Goal: Task Accomplishment & Management: Manage account settings

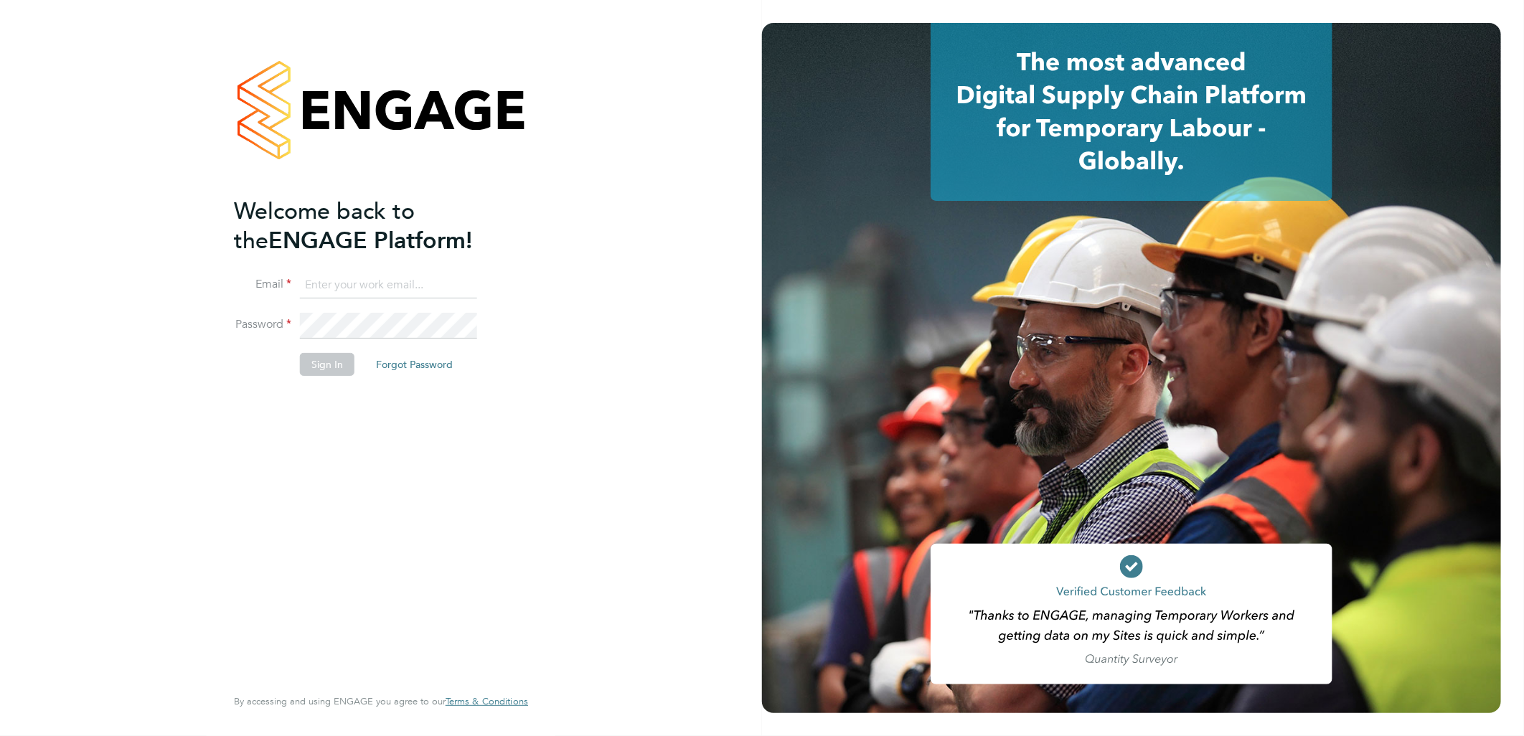
type input "andy.pearce@vistry.co.uk"
click at [323, 362] on button "Sign In" at bounding box center [327, 364] width 55 height 23
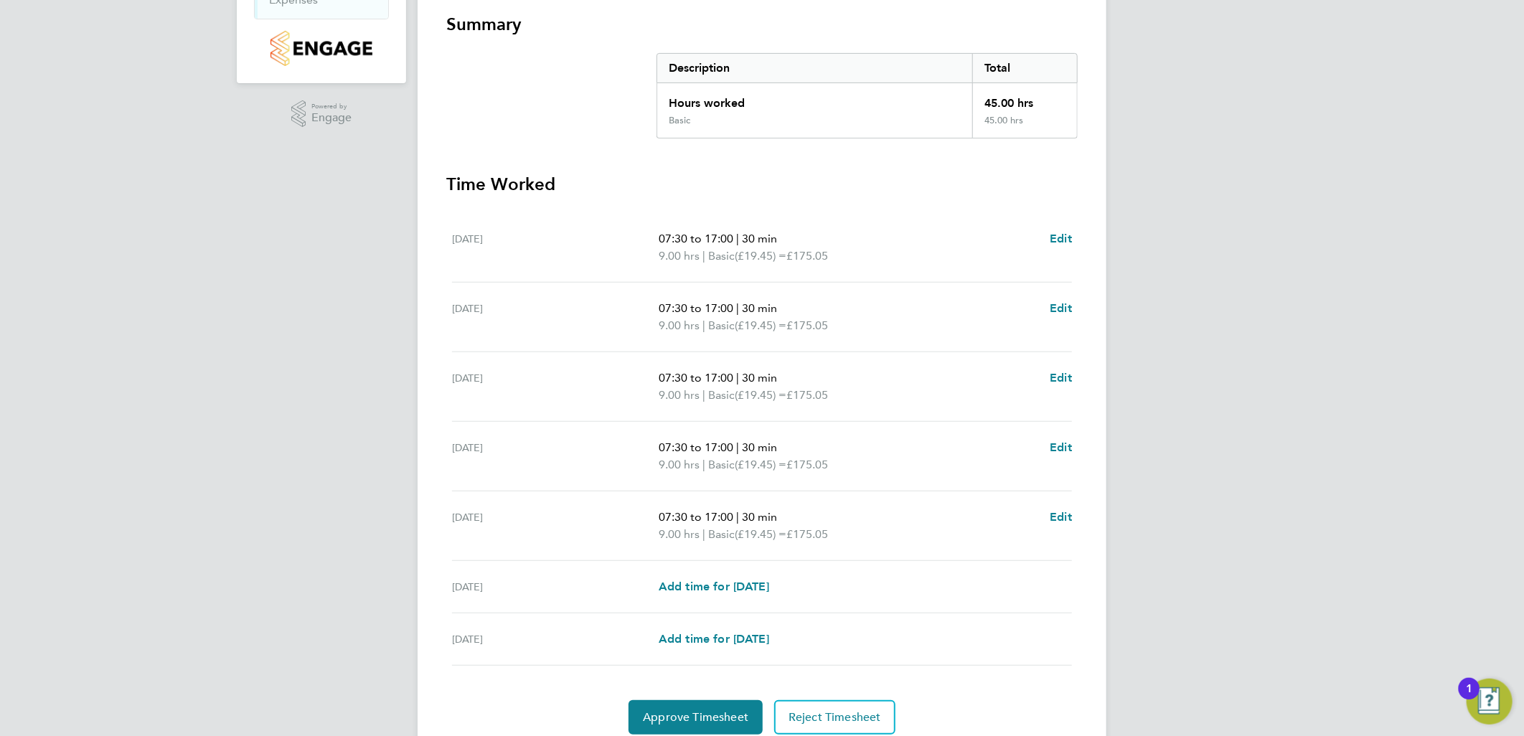
scroll to position [310, 0]
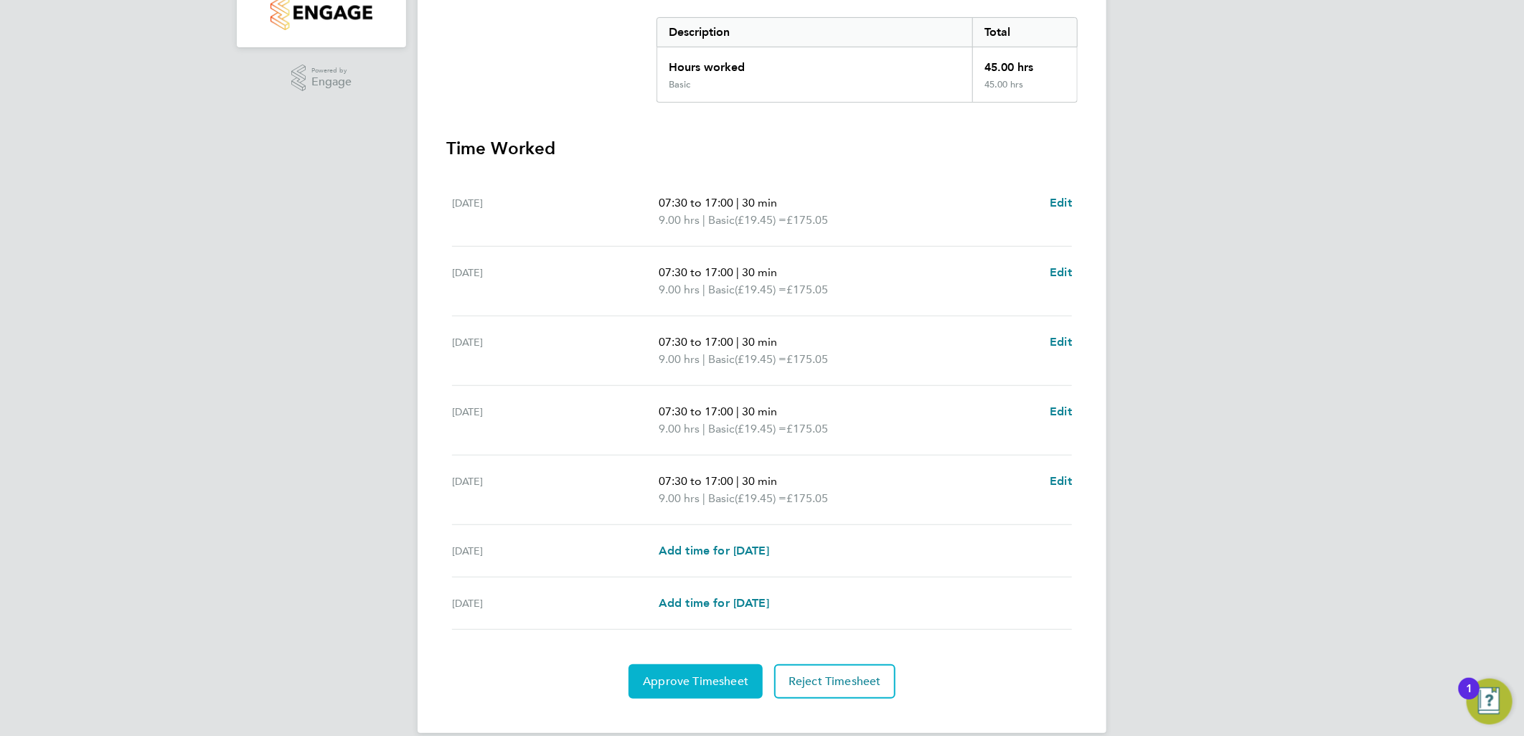
click at [743, 675] on span "Approve Timesheet" at bounding box center [695, 682] width 105 height 14
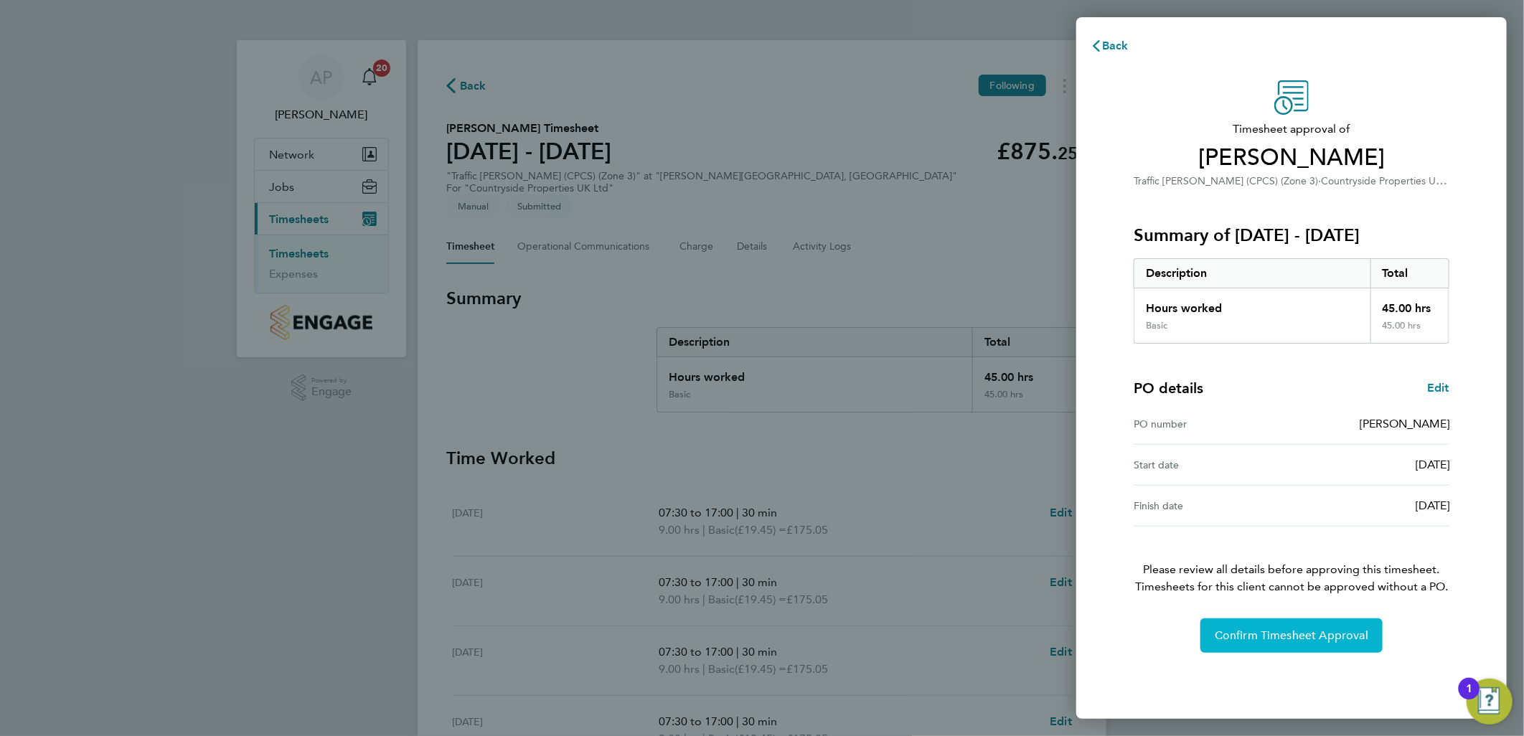
click at [1263, 642] on span "Confirm Timesheet Approval" at bounding box center [1292, 636] width 154 height 14
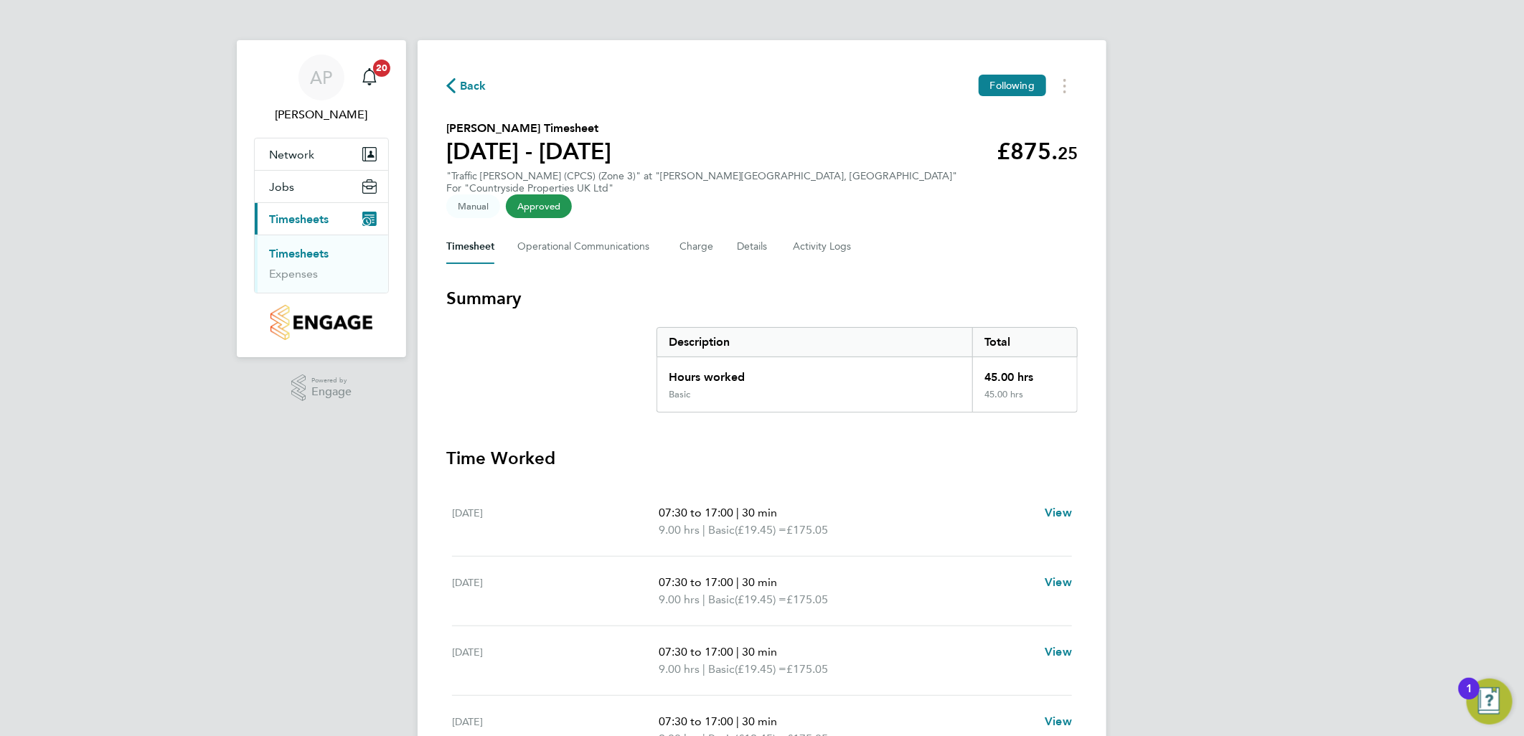
click at [288, 253] on link "Timesheets" at bounding box center [299, 254] width 60 height 14
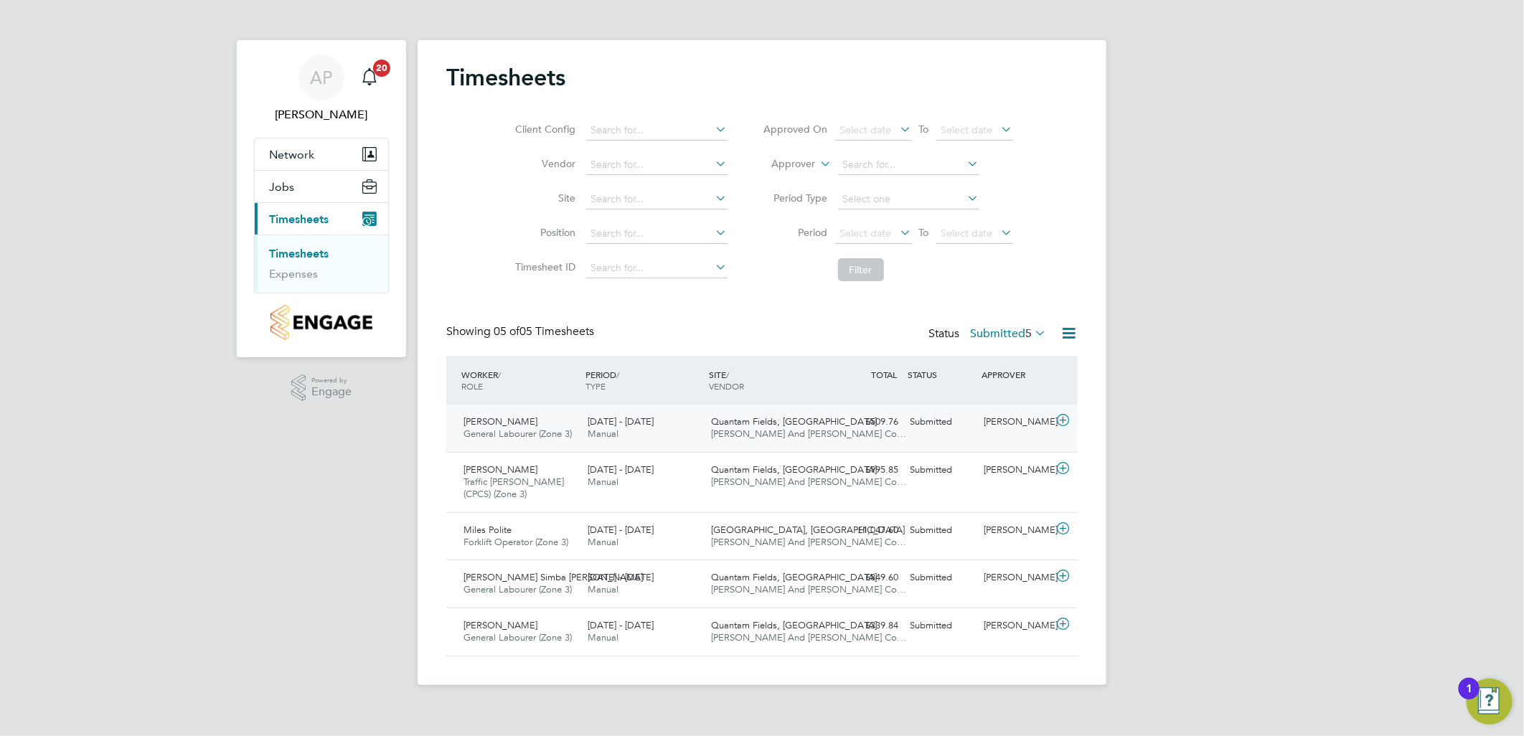
click at [809, 439] on span "[PERSON_NAME] And [PERSON_NAME] Co…" at bounding box center [809, 434] width 195 height 12
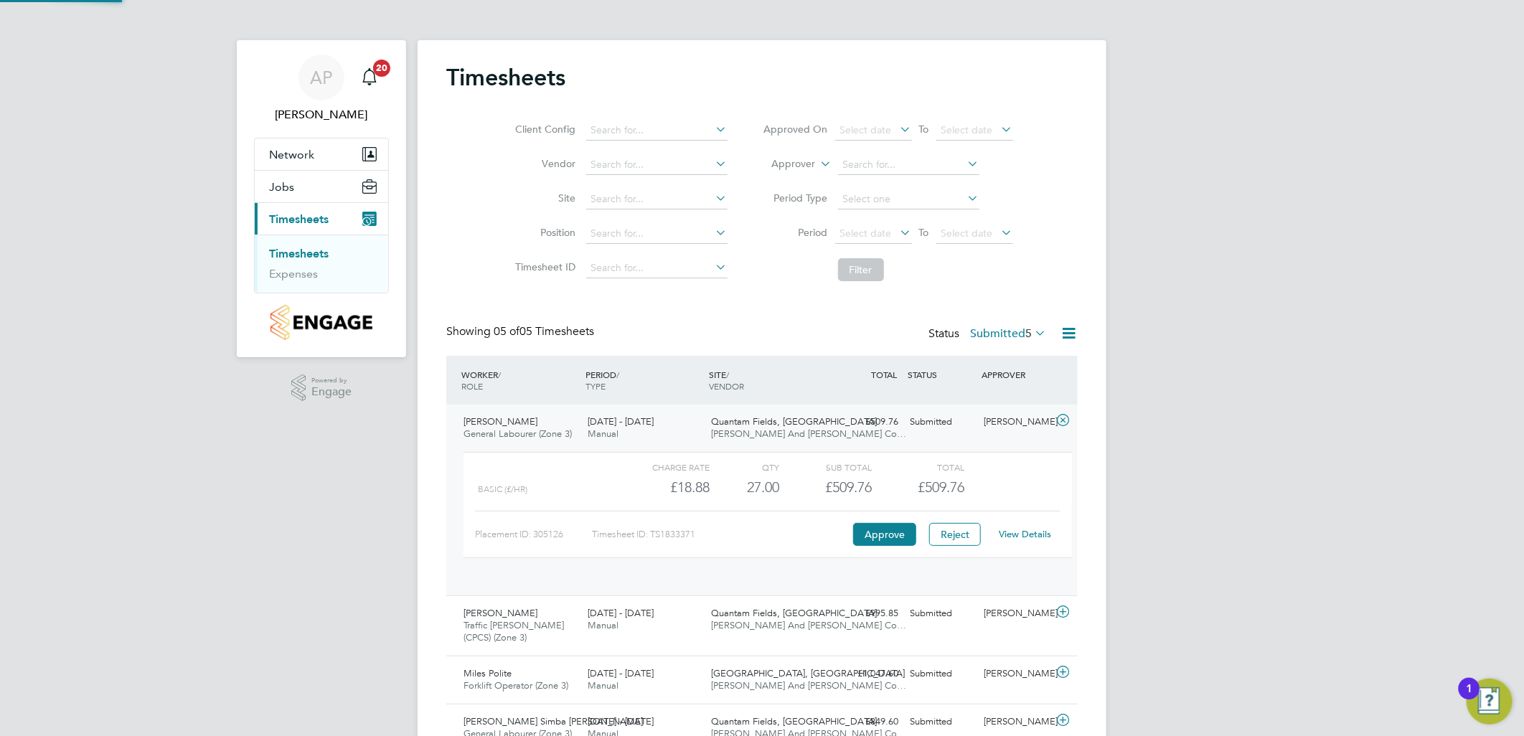
scroll to position [24, 140]
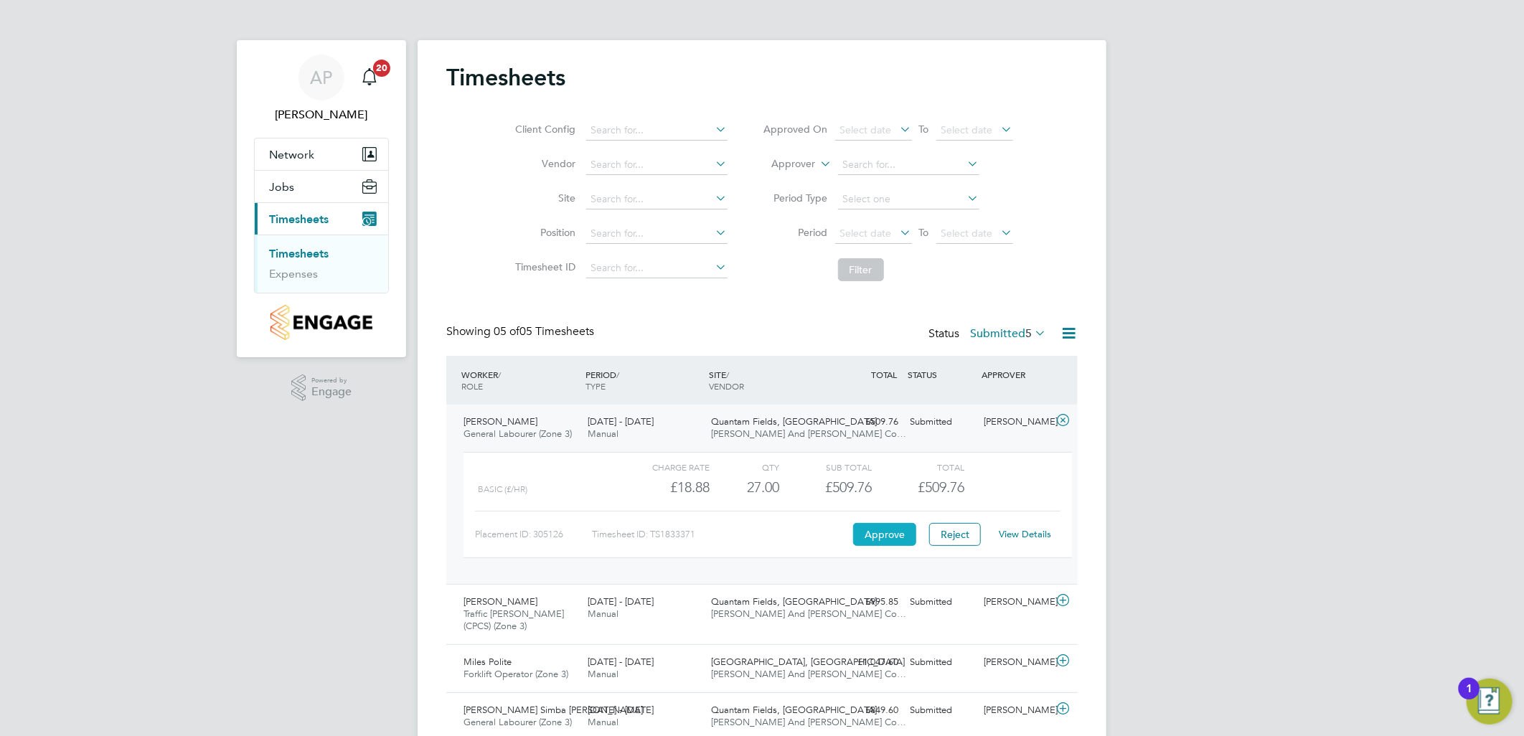
click at [894, 541] on button "Approve" at bounding box center [884, 534] width 63 height 23
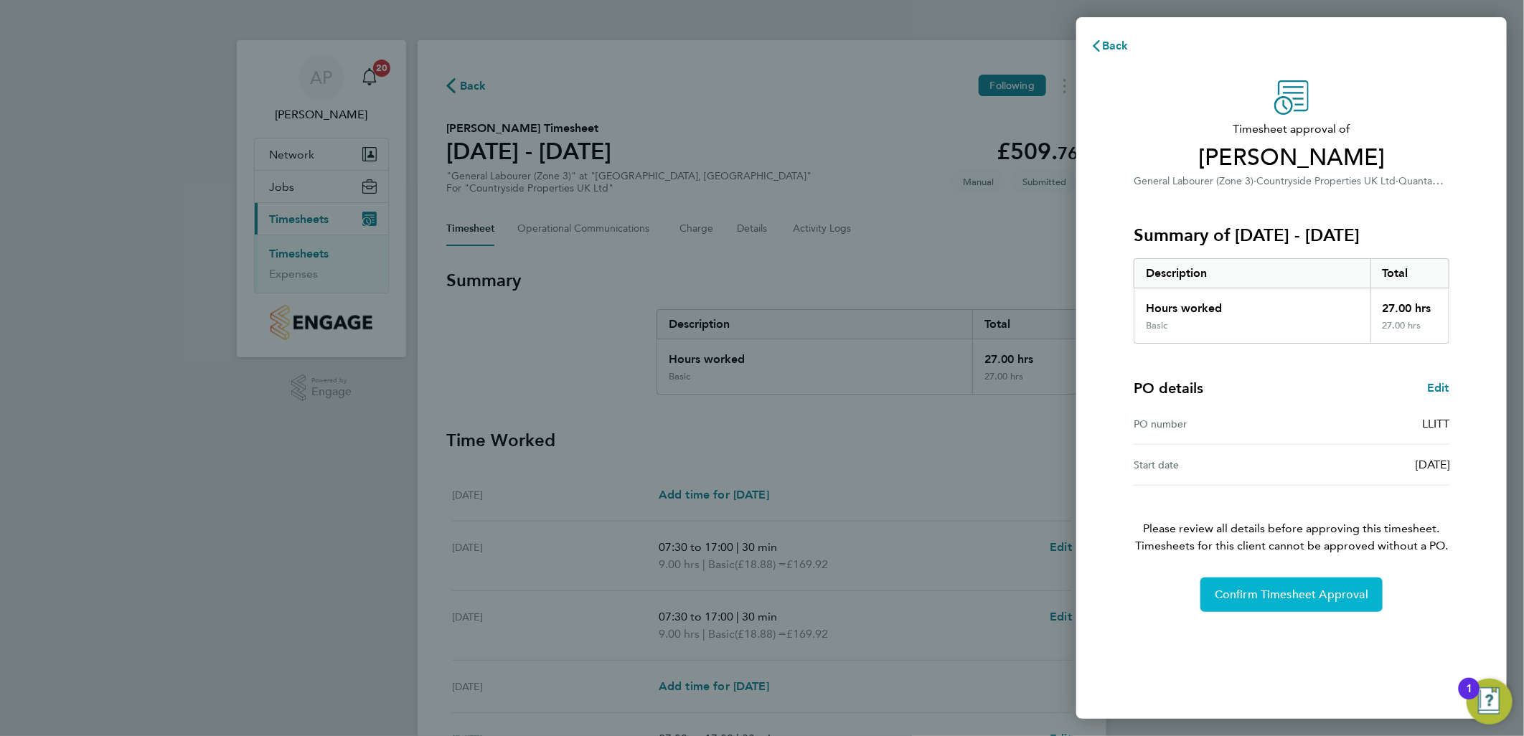
click at [1265, 597] on span "Confirm Timesheet Approval" at bounding box center [1292, 595] width 154 height 14
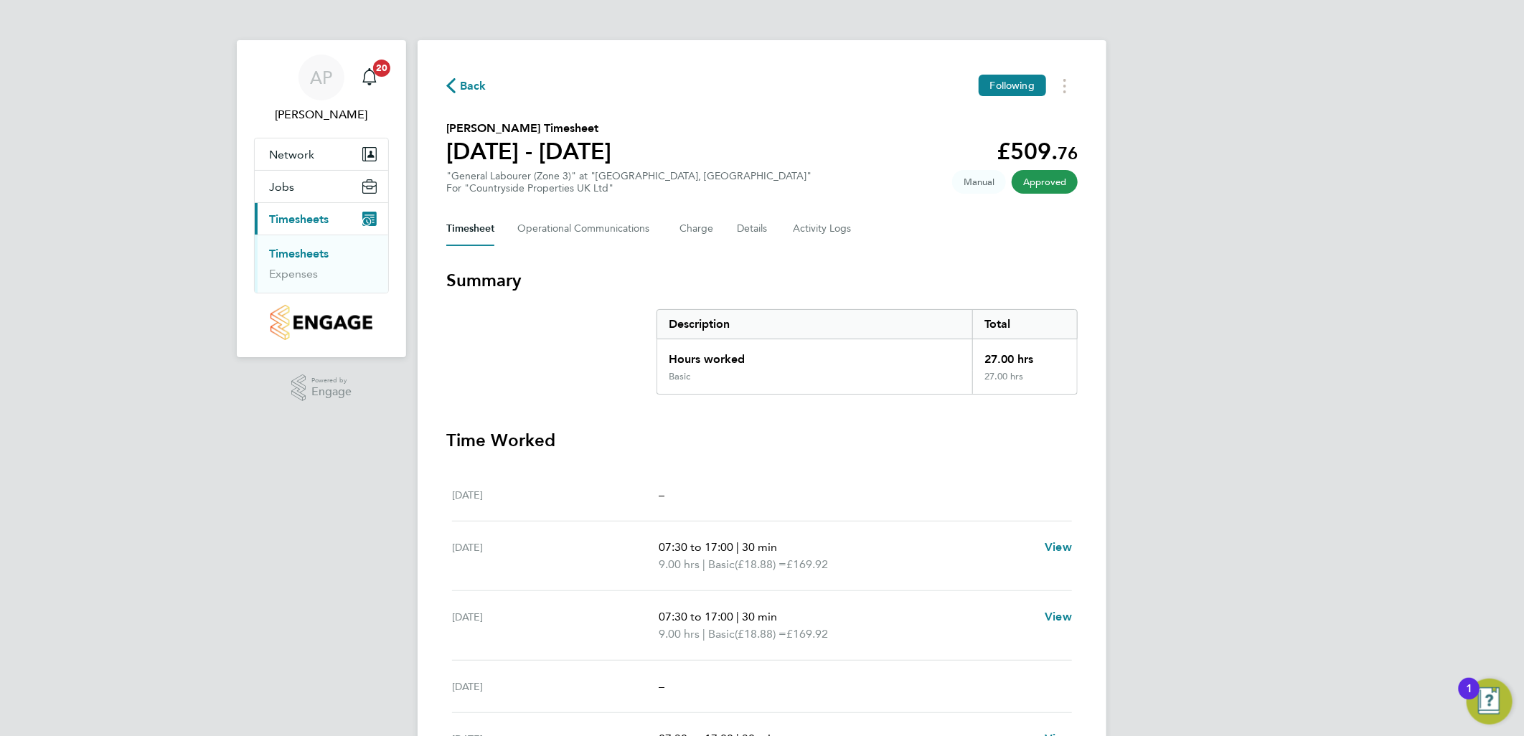
click at [302, 257] on link "Timesheets" at bounding box center [299, 254] width 60 height 14
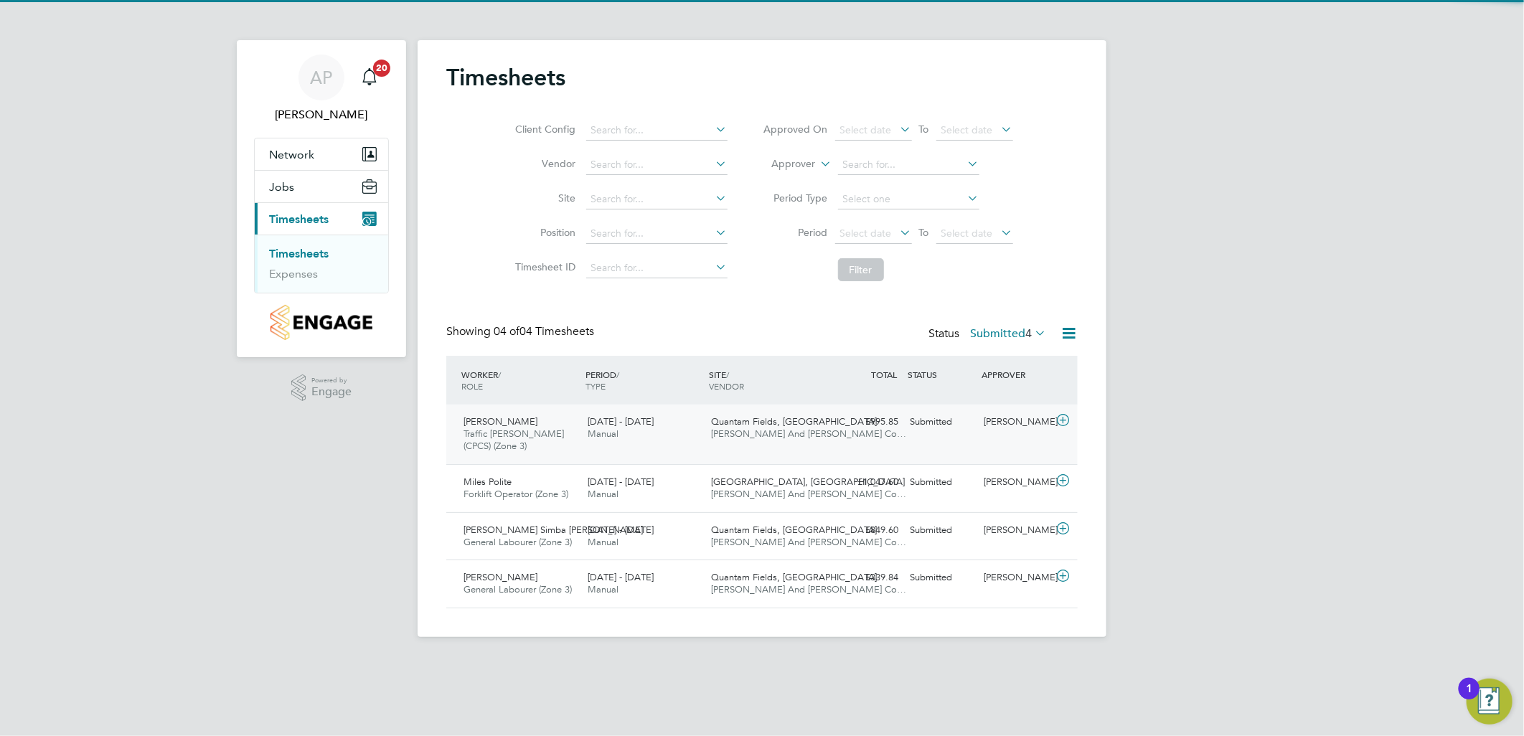
click at [732, 424] on span "Quantam Fields, [GEOGRAPHIC_DATA]" at bounding box center [795, 422] width 166 height 12
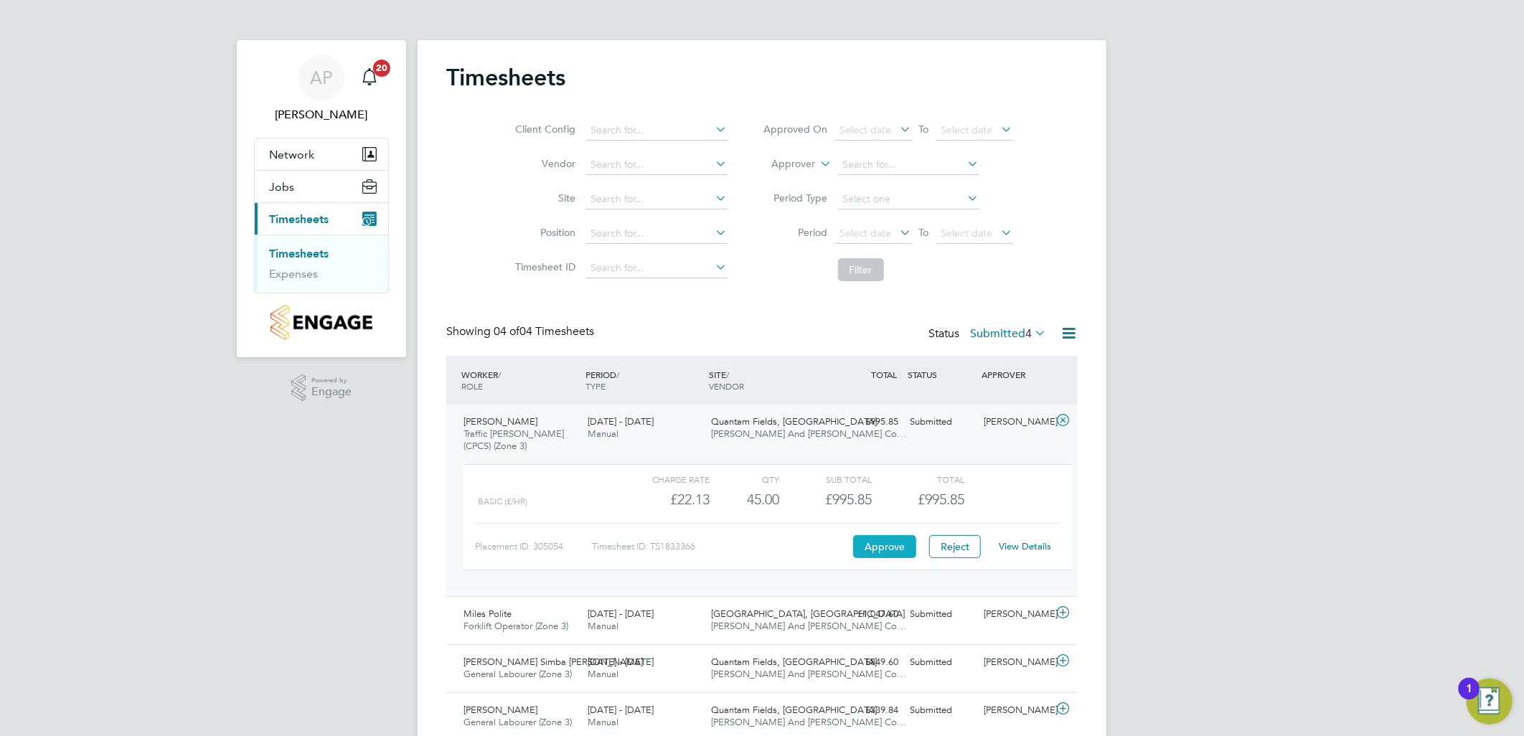
click at [908, 548] on button "Approve" at bounding box center [884, 546] width 63 height 23
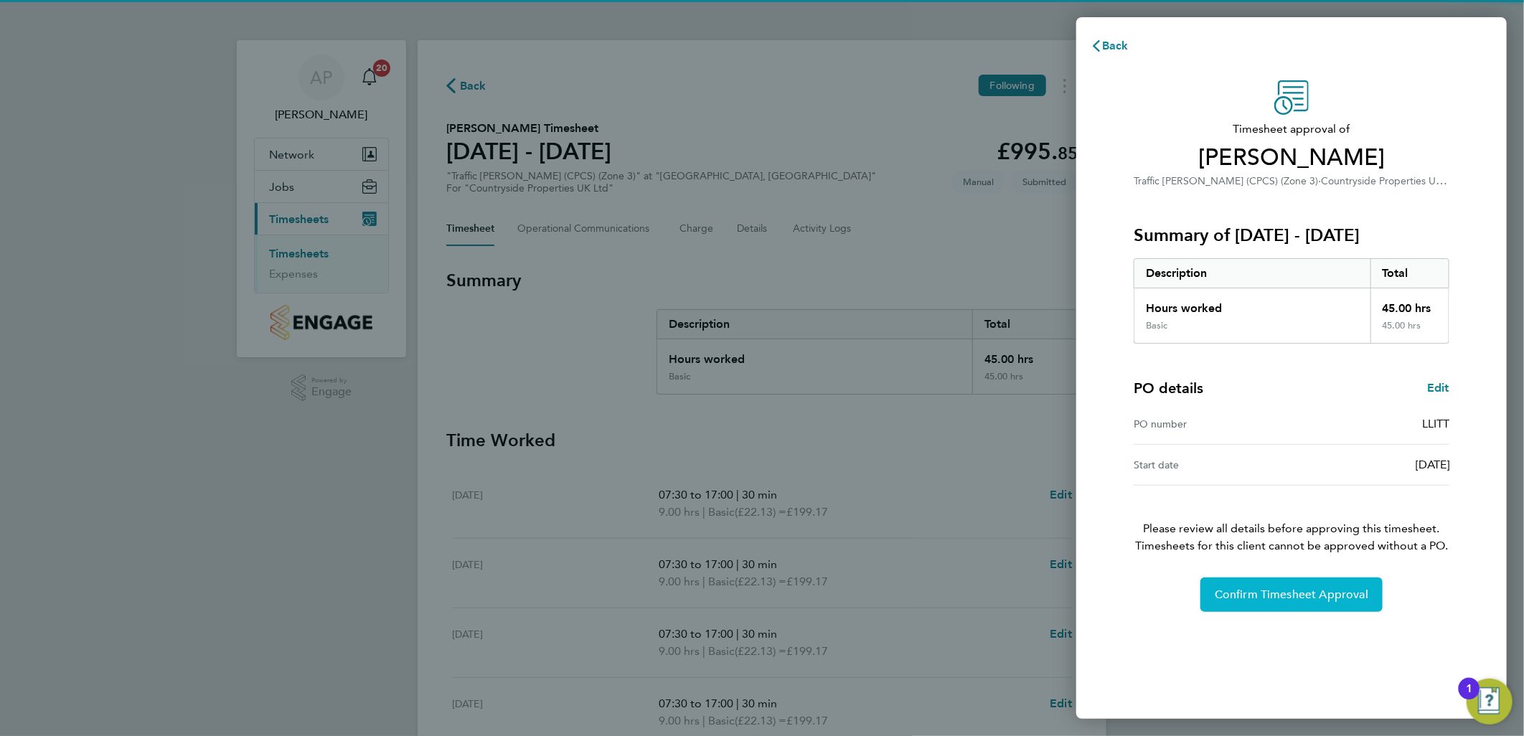
click at [1267, 601] on span "Confirm Timesheet Approval" at bounding box center [1292, 595] width 154 height 14
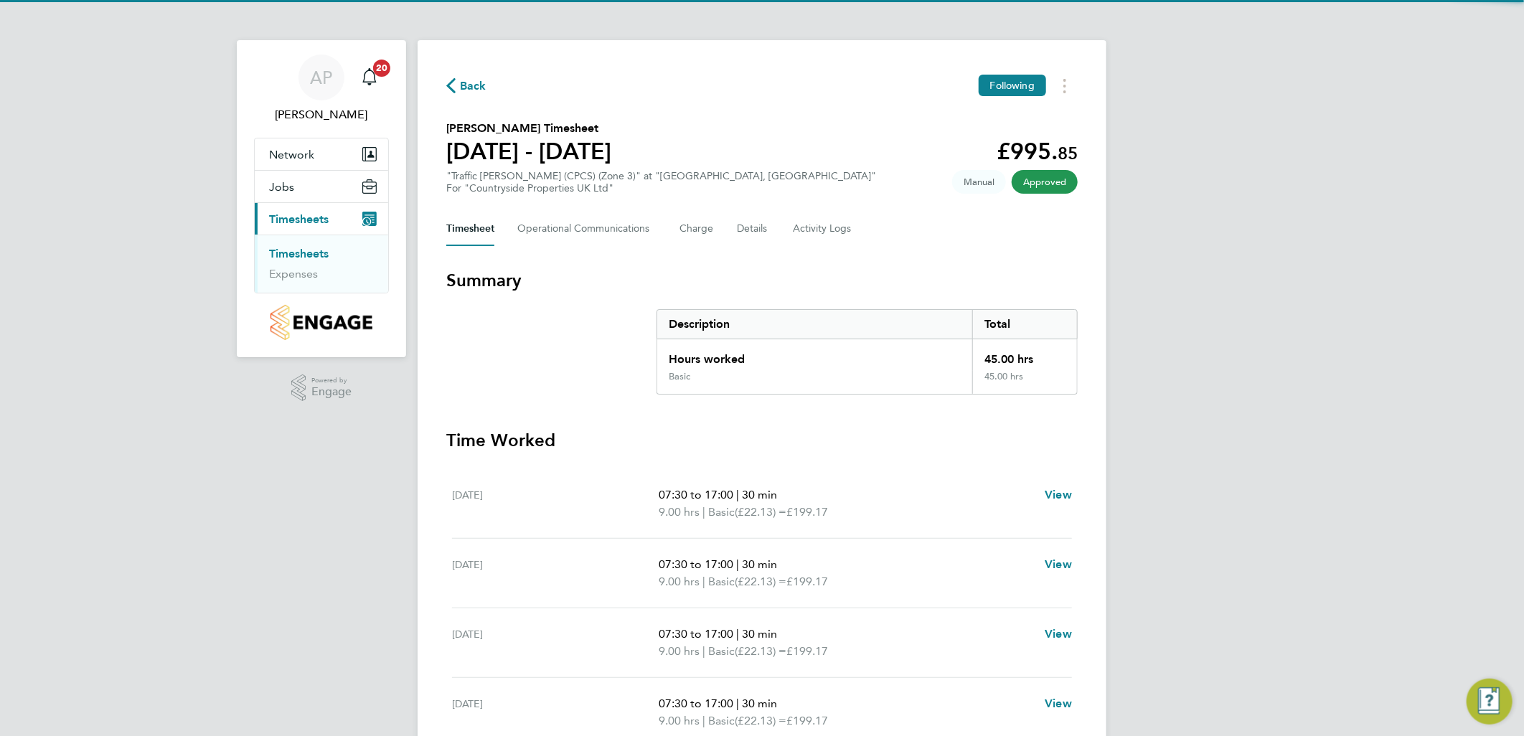
click at [302, 255] on link "Timesheets" at bounding box center [299, 254] width 60 height 14
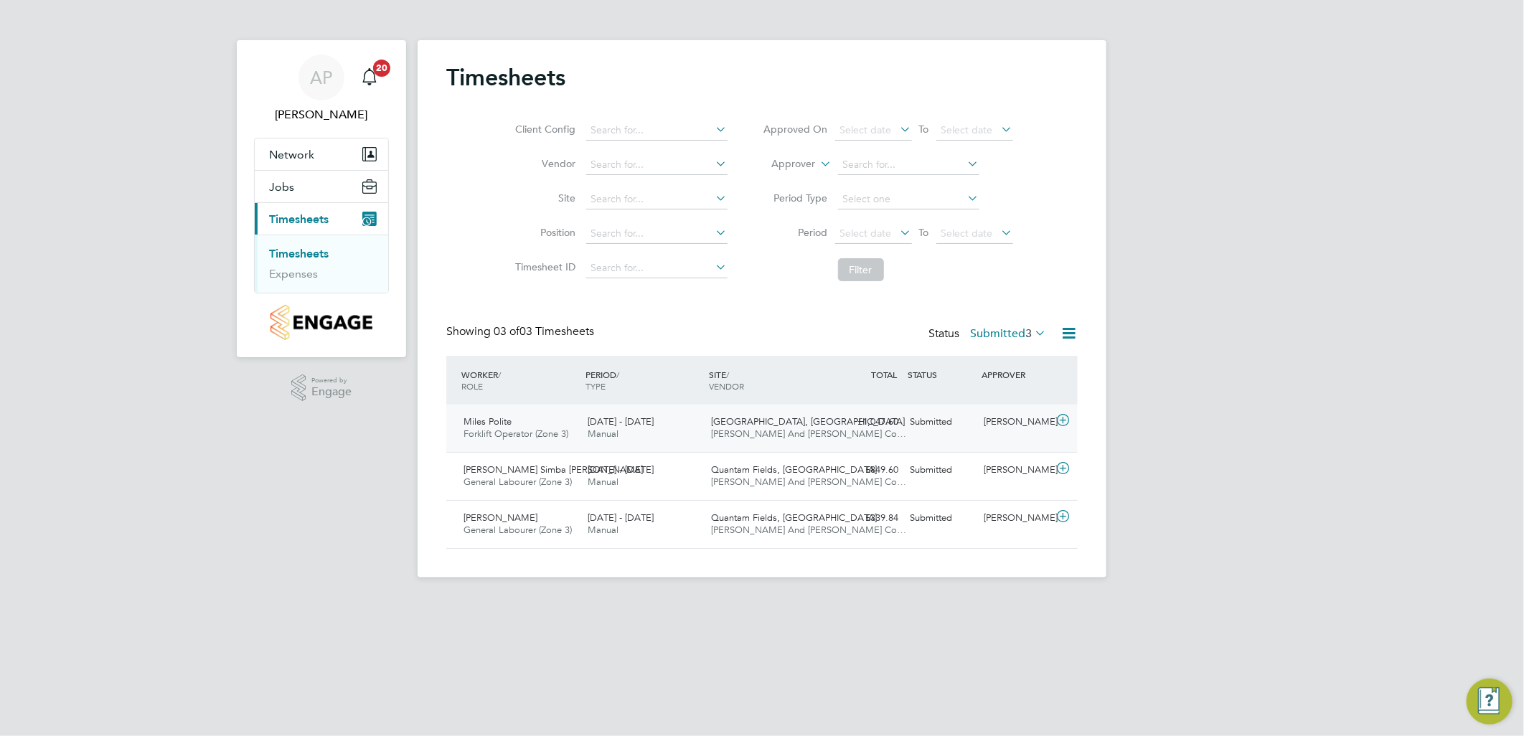
click at [741, 439] on div "Milestone Park, Burwell O'Neill And Brennan Co…" at bounding box center [768, 429] width 124 height 36
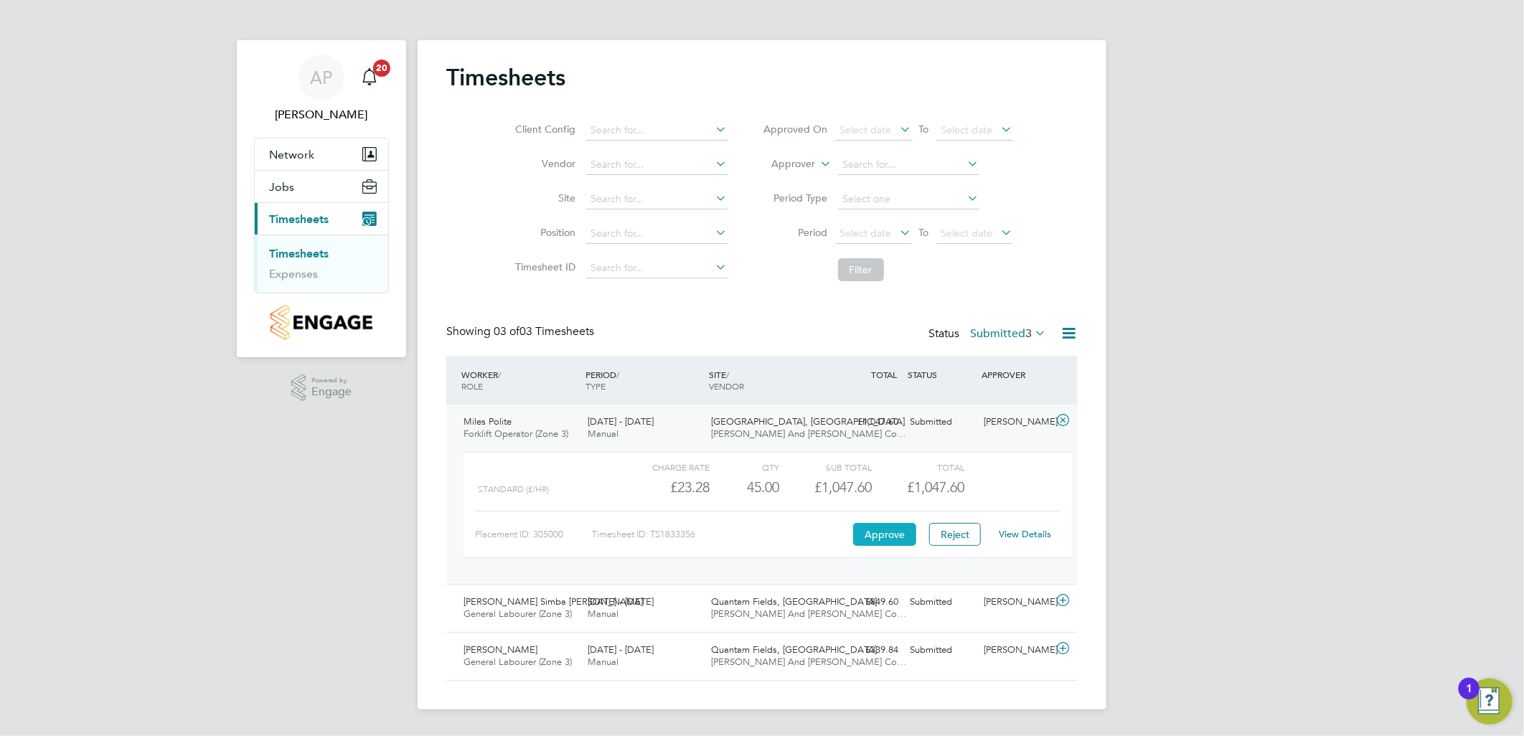
click at [900, 544] on button "Approve" at bounding box center [884, 534] width 63 height 23
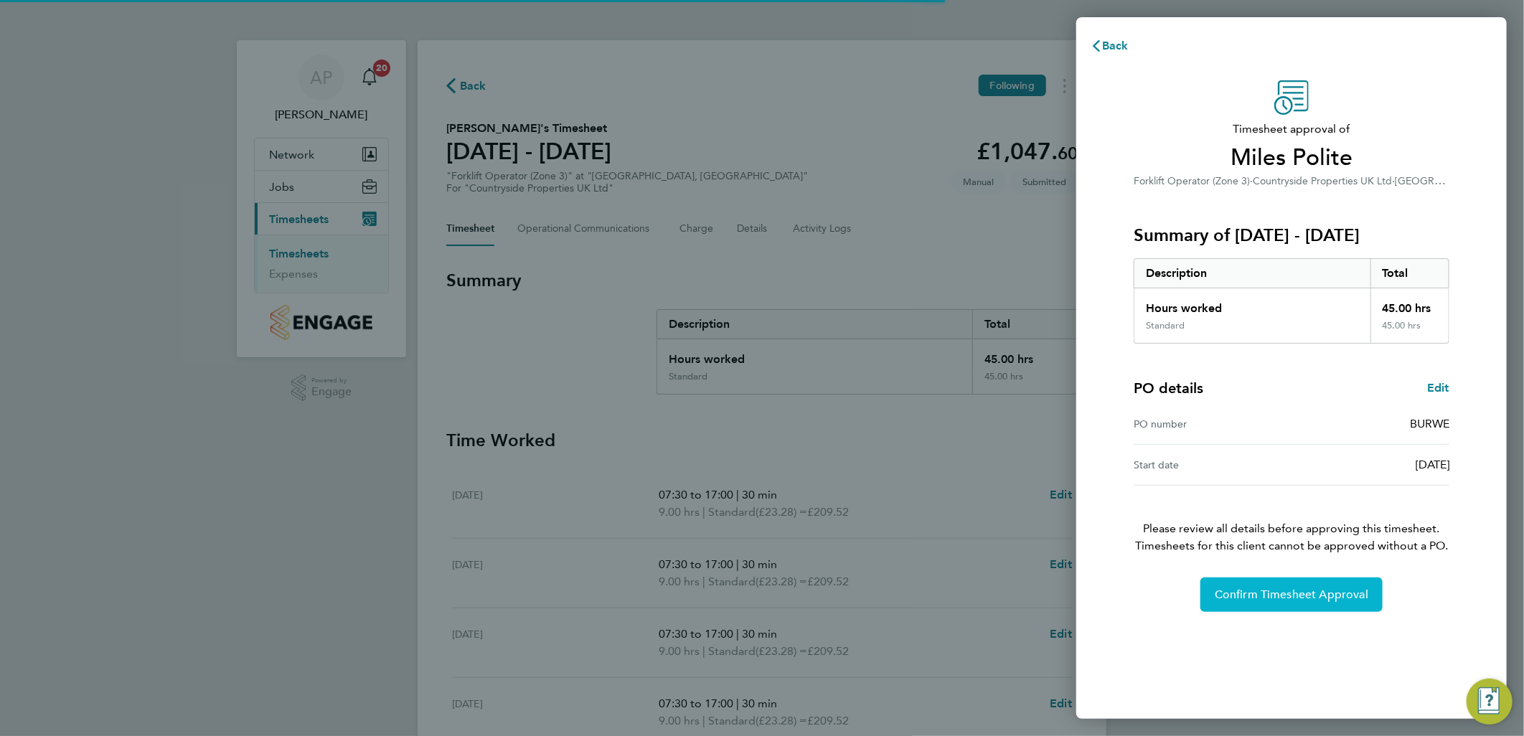
click at [1239, 596] on span "Confirm Timesheet Approval" at bounding box center [1292, 595] width 154 height 14
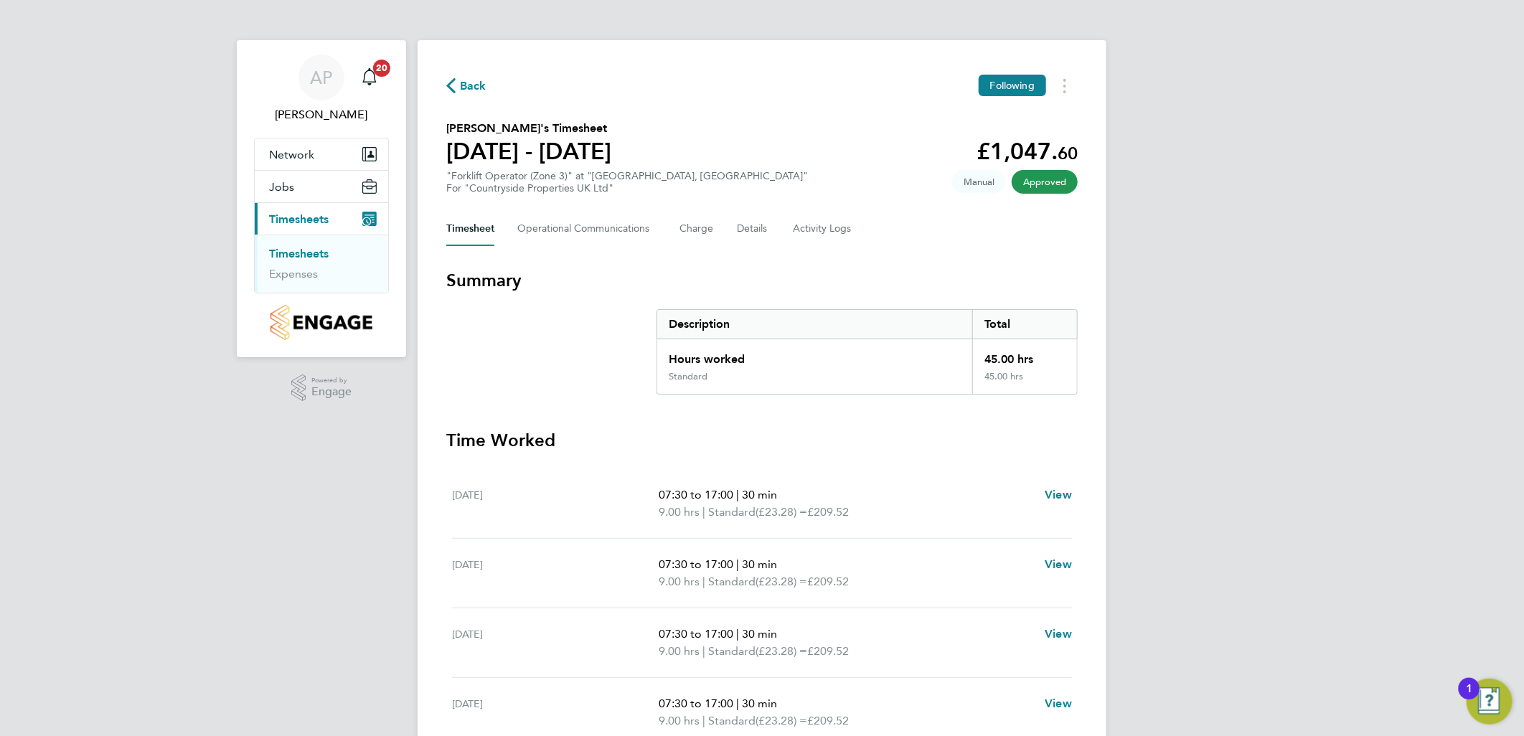
click at [295, 260] on link "Timesheets" at bounding box center [299, 254] width 60 height 14
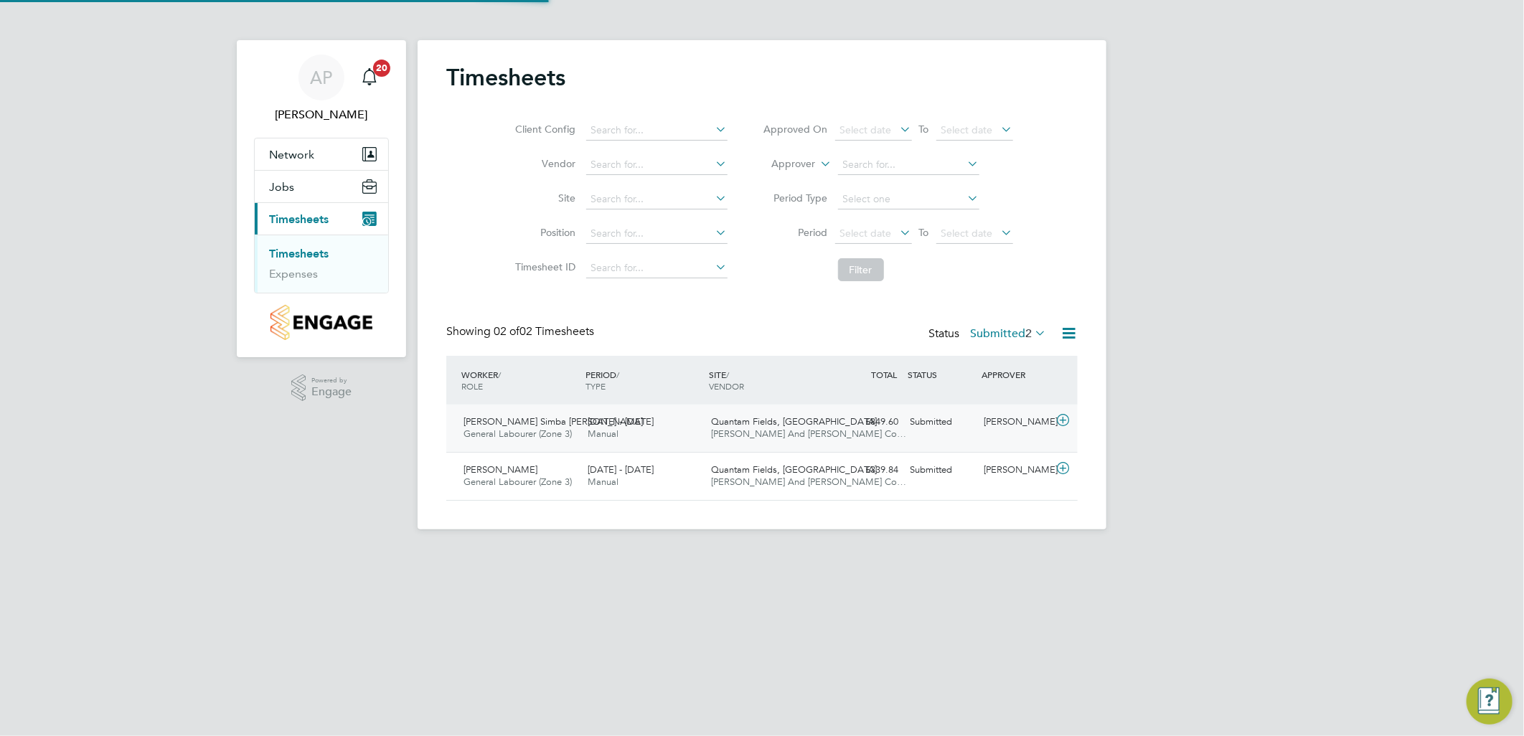
scroll to position [36, 125]
click at [708, 441] on div "Quantam Fields, Littleport [PERSON_NAME] And [PERSON_NAME] Co…" at bounding box center [768, 429] width 124 height 36
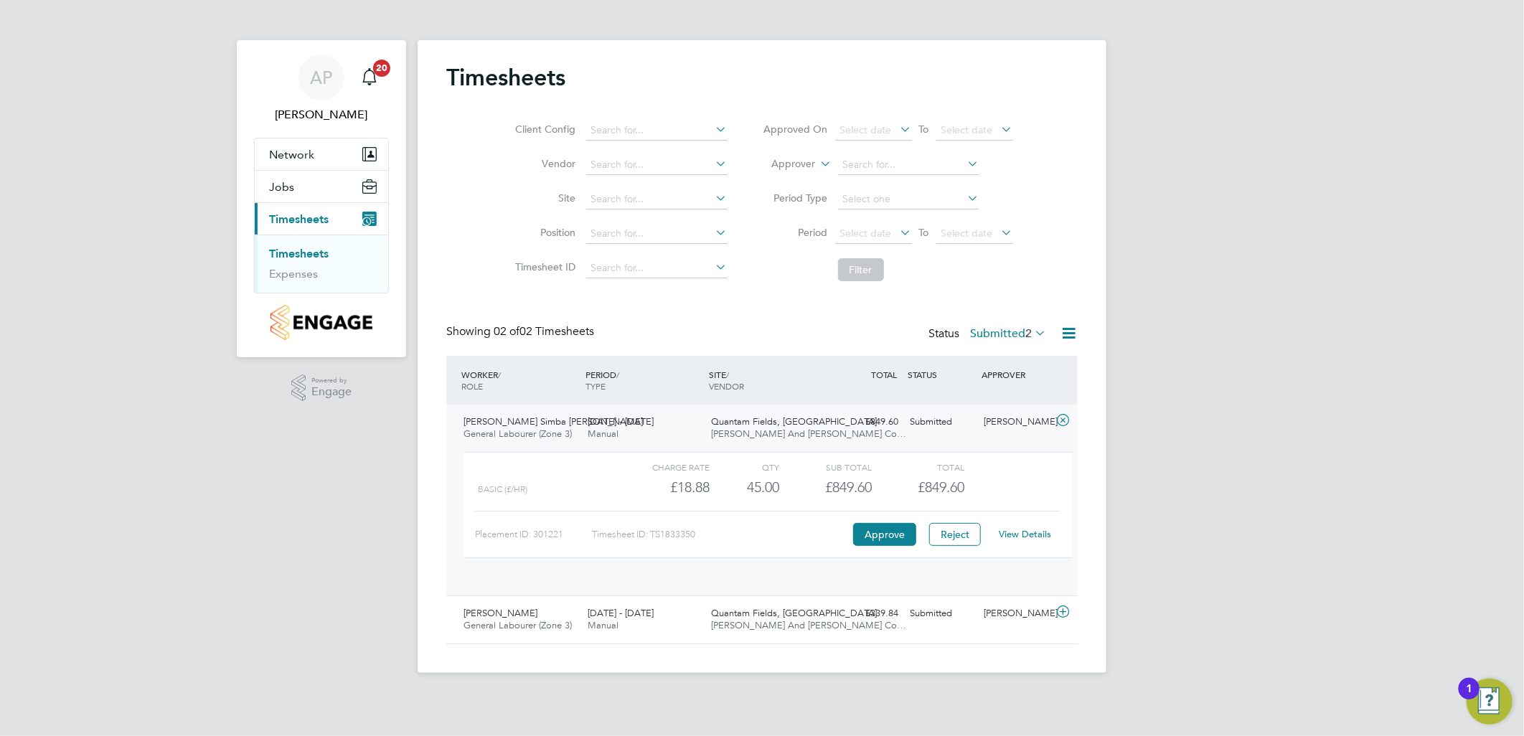
scroll to position [24, 140]
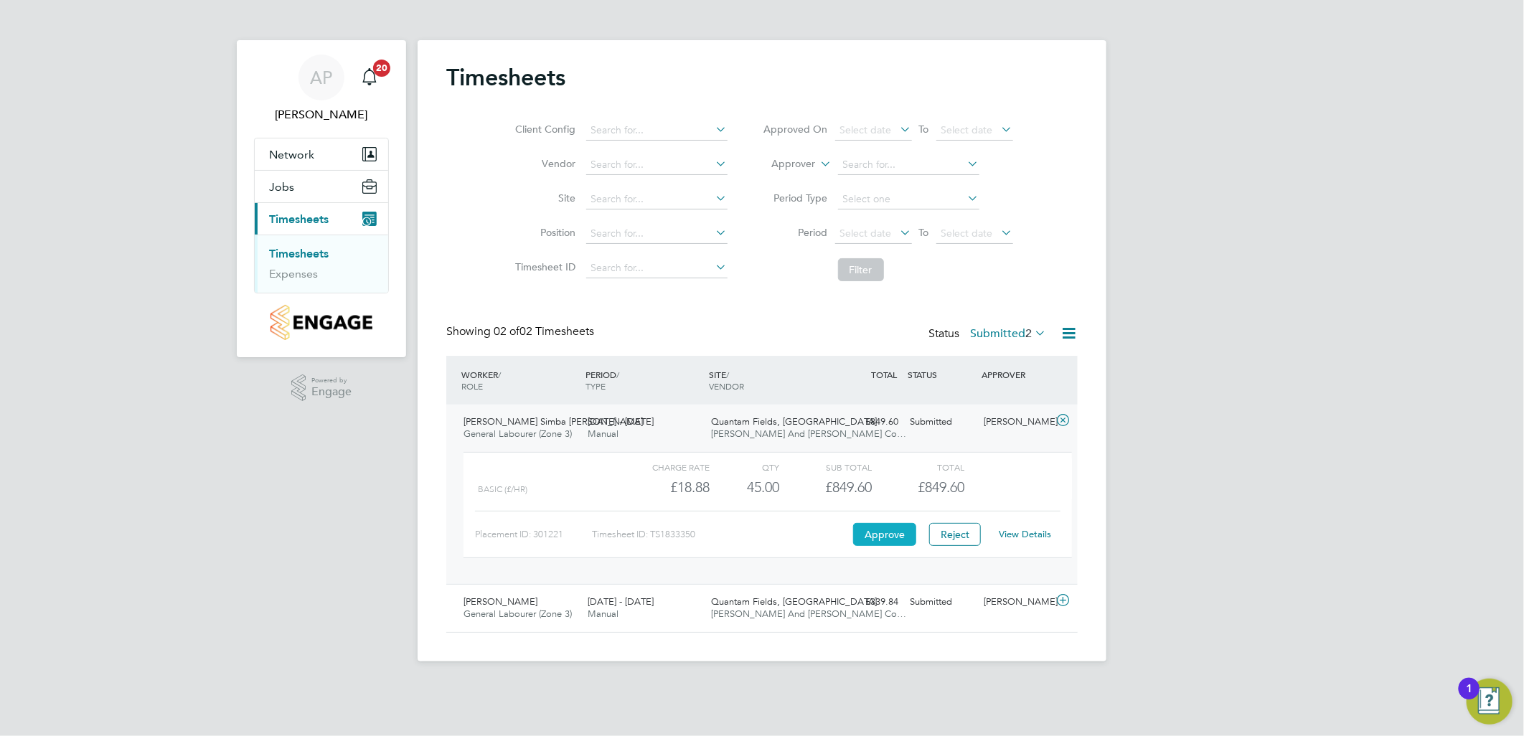
click at [901, 536] on button "Approve" at bounding box center [884, 534] width 63 height 23
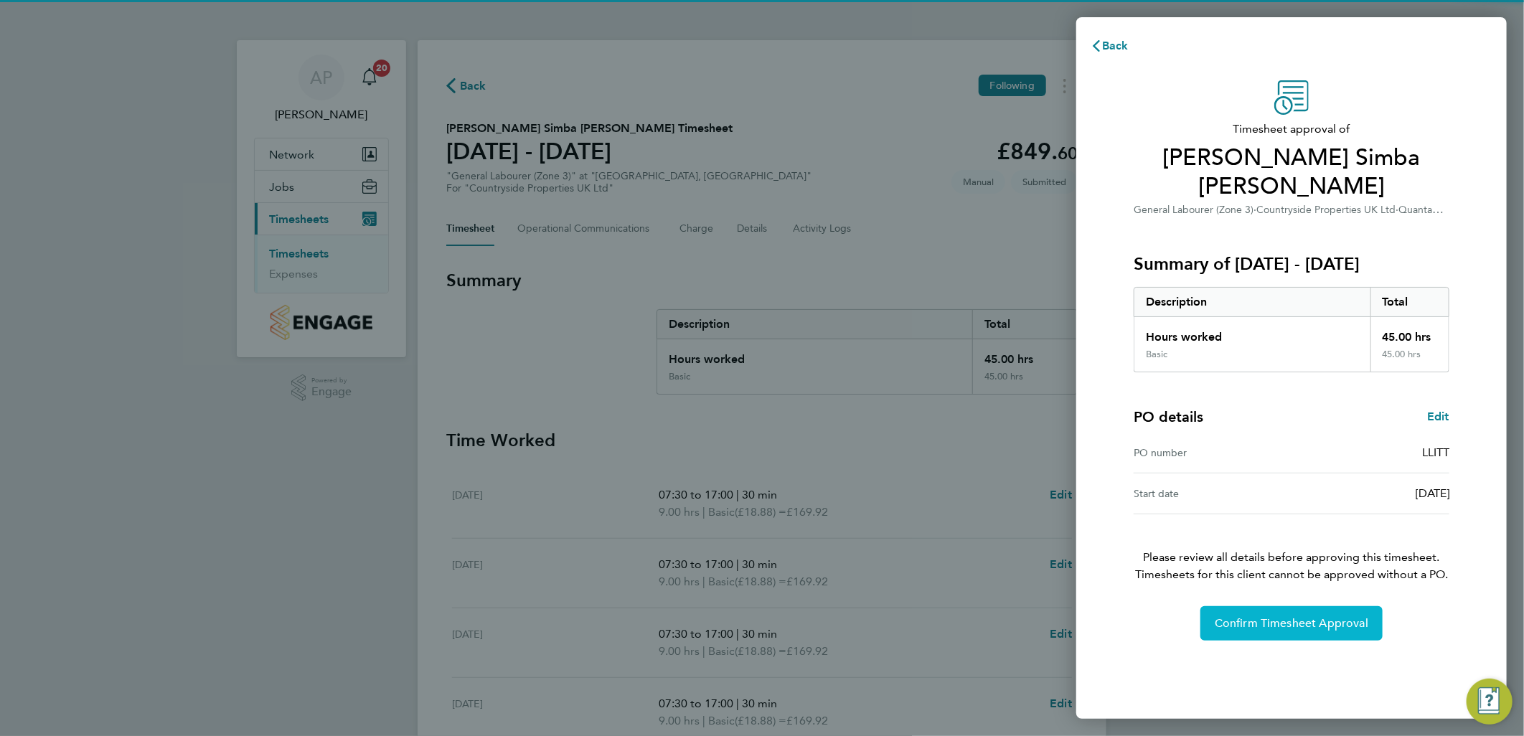
click at [1246, 616] on span "Confirm Timesheet Approval" at bounding box center [1292, 623] width 154 height 14
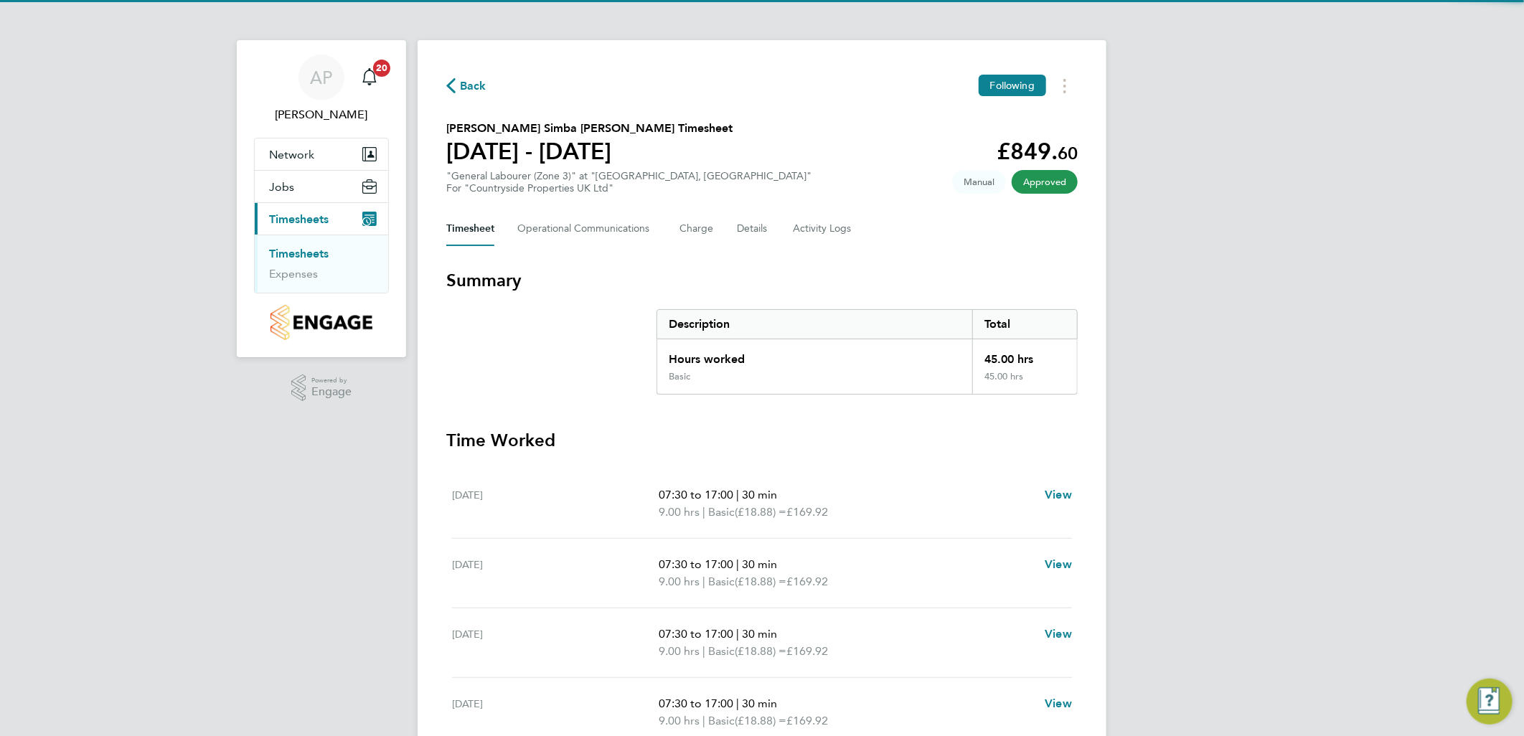
click at [305, 258] on link "Timesheets" at bounding box center [299, 254] width 60 height 14
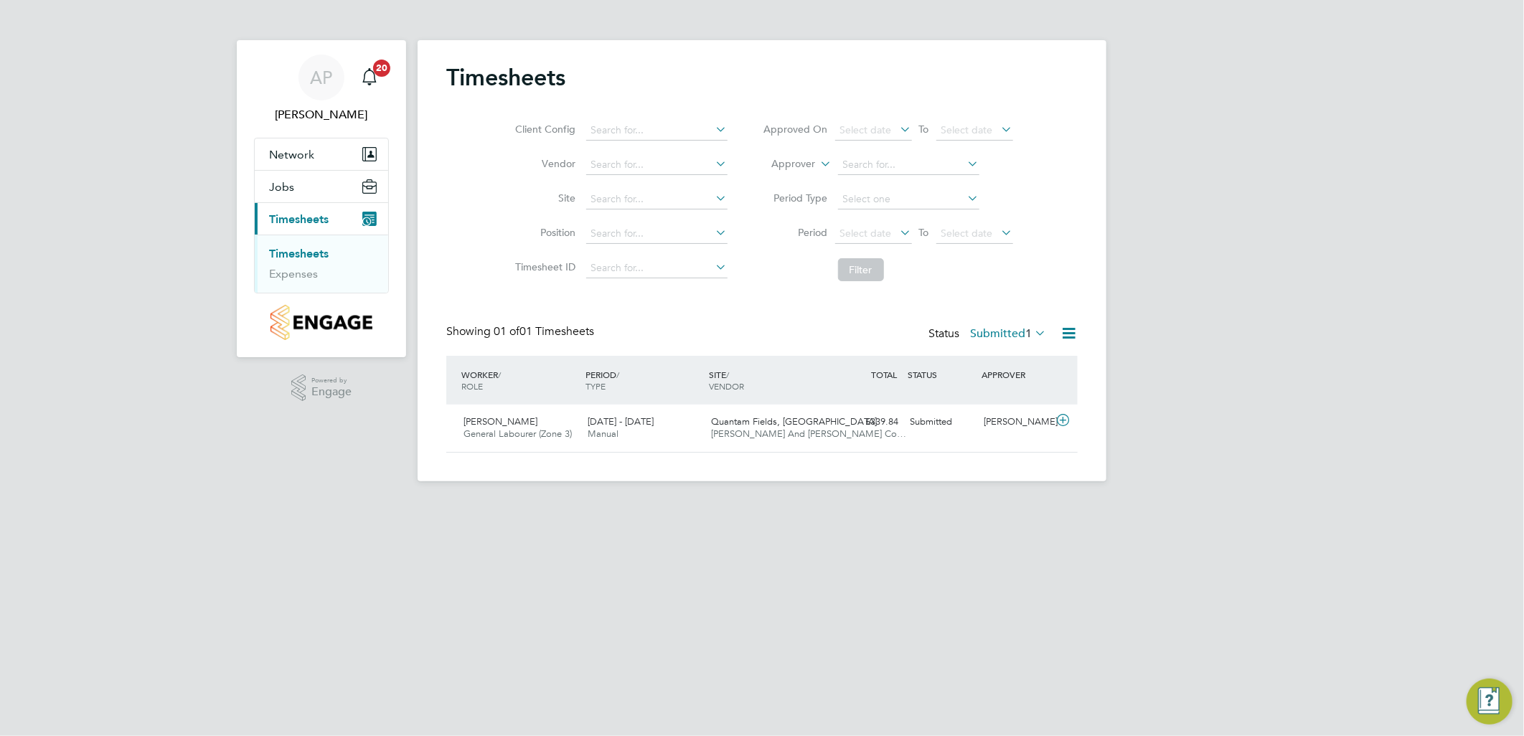
scroll to position [36, 125]
click at [755, 446] on div "Quantam Fields, Littleport O'Neill And Brennan Co…" at bounding box center [768, 429] width 124 height 36
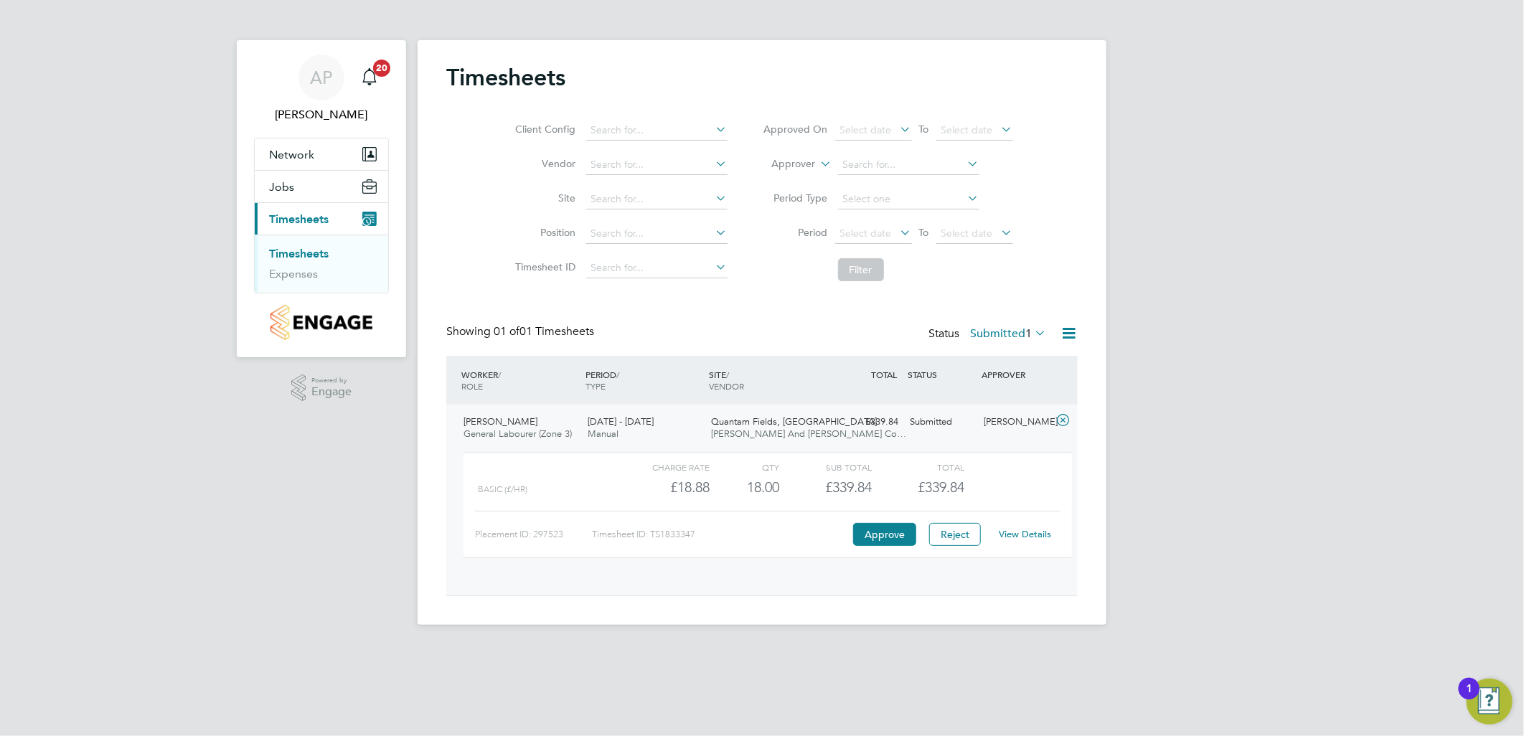
scroll to position [24, 140]
click at [893, 544] on button "Approve" at bounding box center [884, 534] width 63 height 23
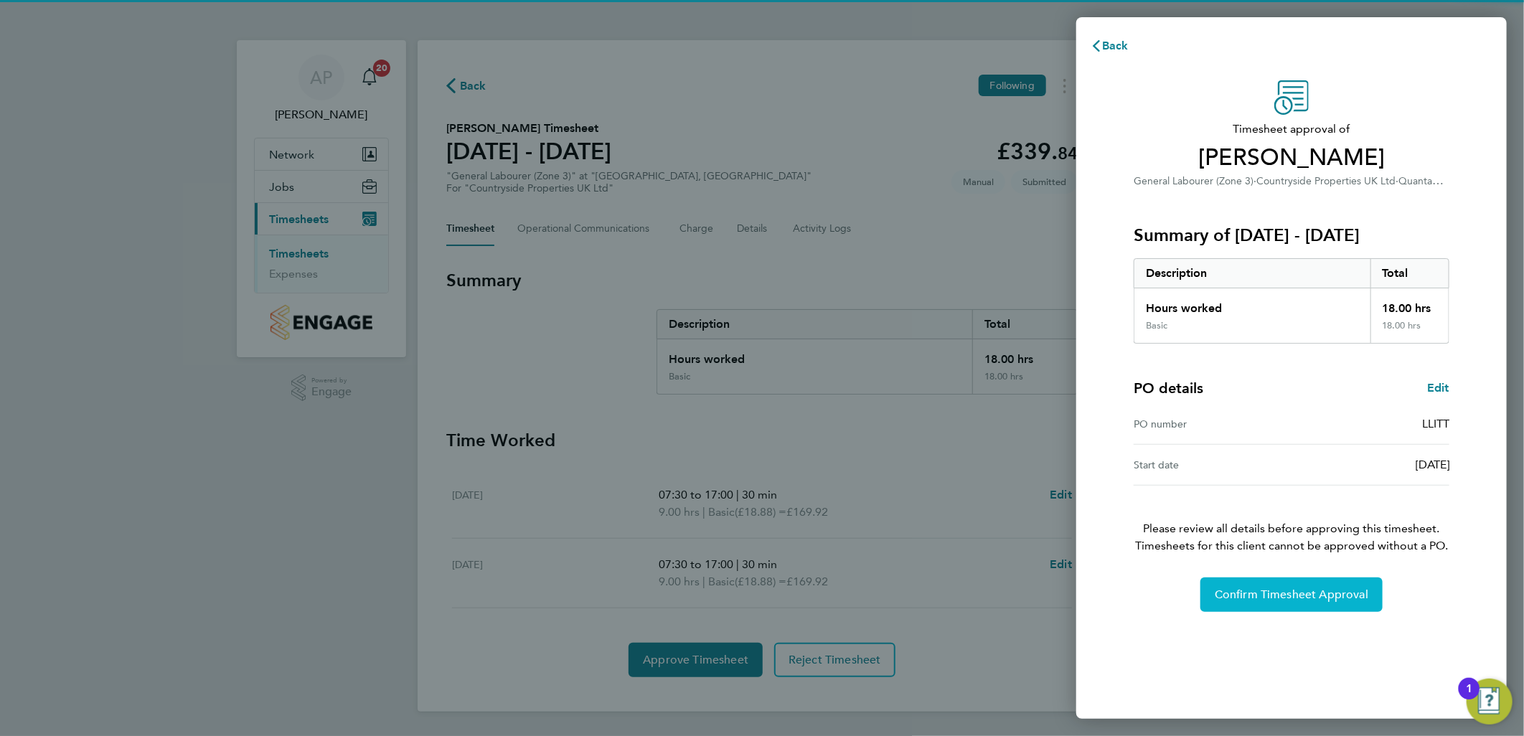
click at [1240, 593] on span "Confirm Timesheet Approval" at bounding box center [1292, 595] width 154 height 14
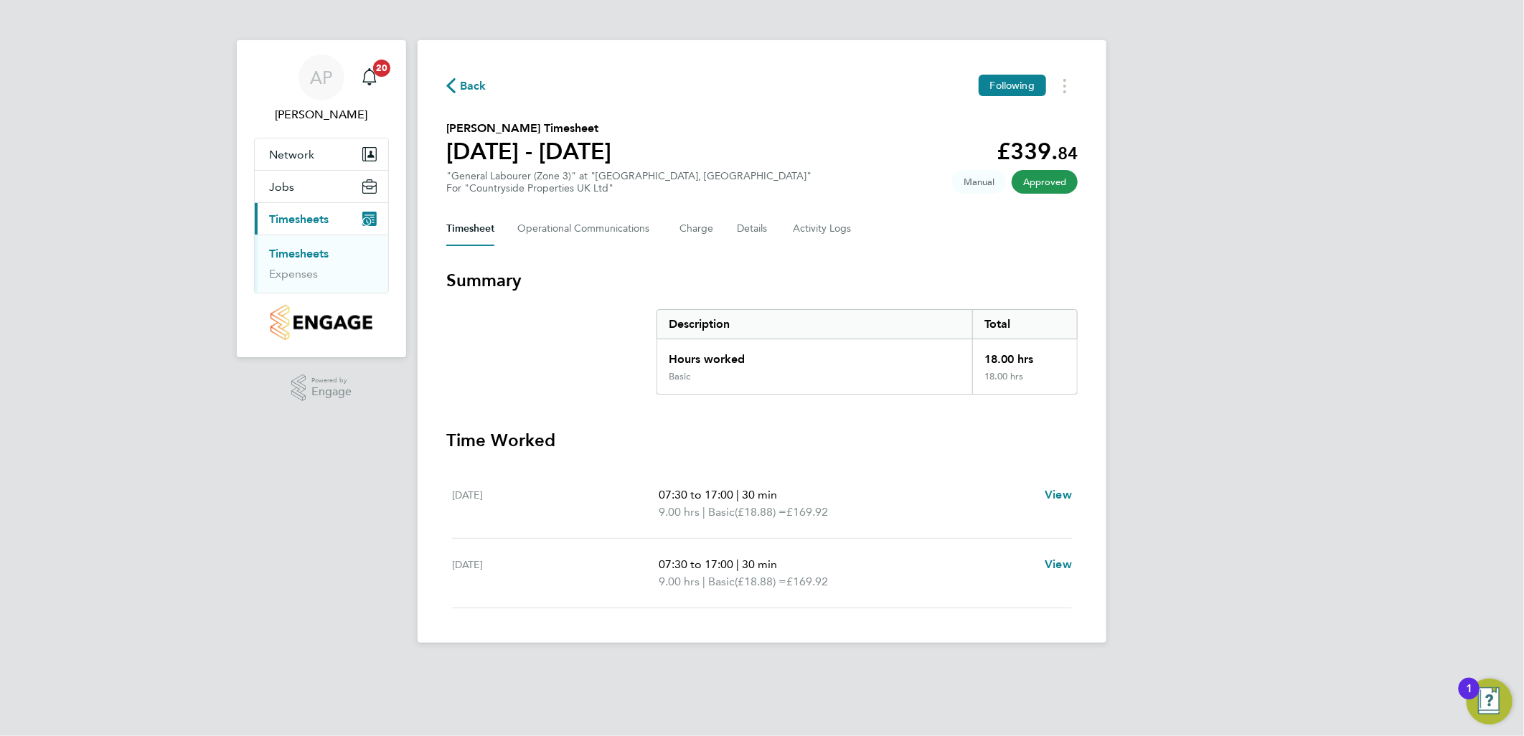
click at [322, 262] on li "Timesheets" at bounding box center [323, 257] width 108 height 20
click at [297, 255] on link "Timesheets" at bounding box center [299, 254] width 60 height 14
